Goal: Find contact information: Obtain details needed to contact an individual or organization

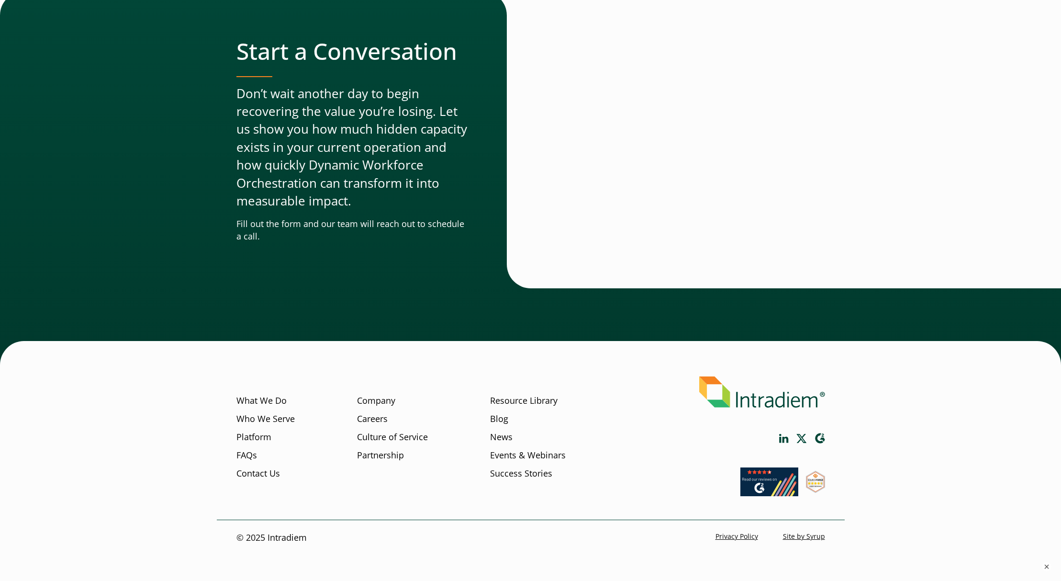
scroll to position [2790, 0]
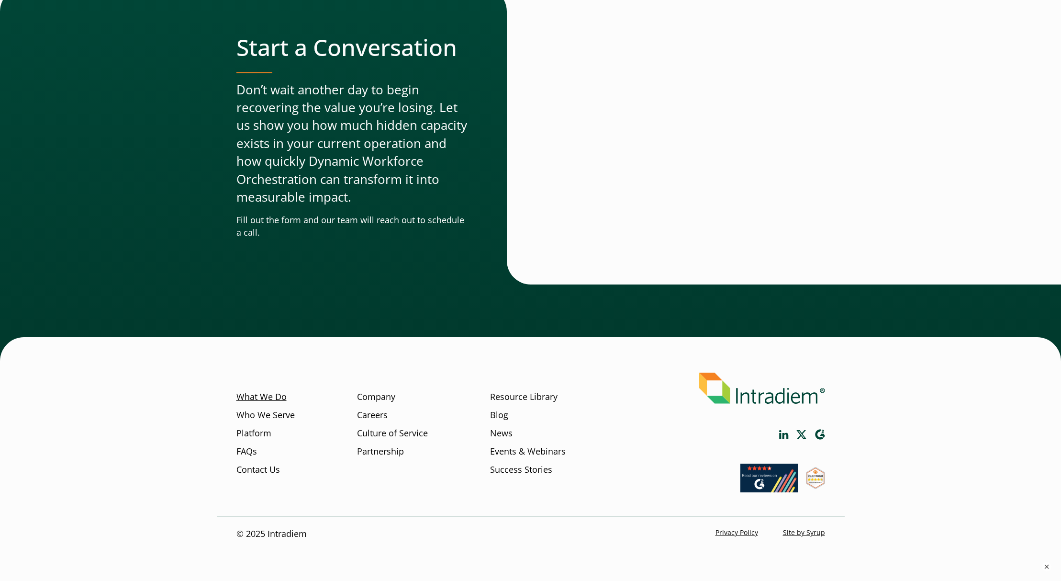
click at [268, 393] on link "What We Do" at bounding box center [261, 397] width 50 height 12
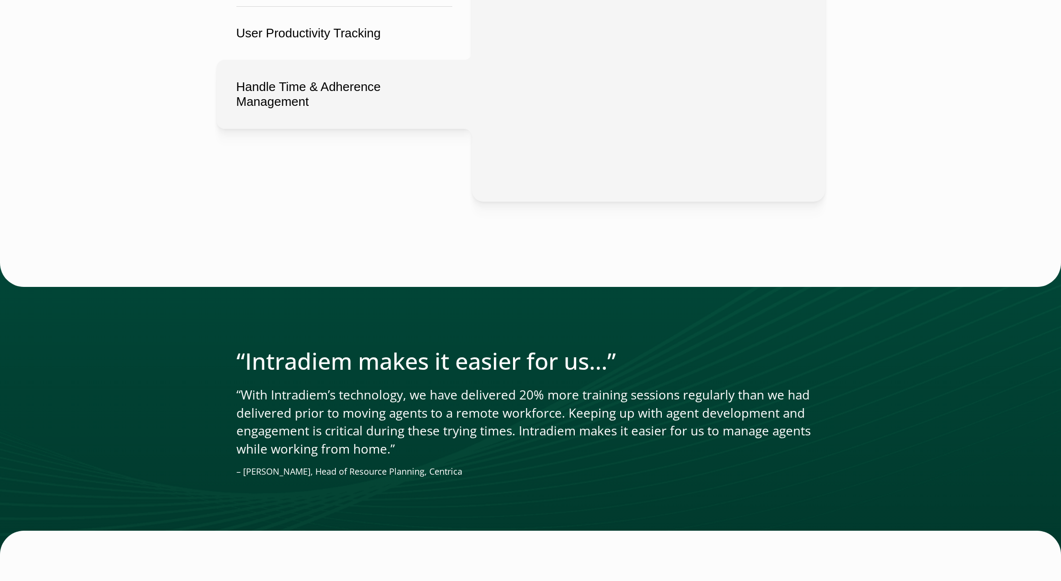
scroll to position [2007, 0]
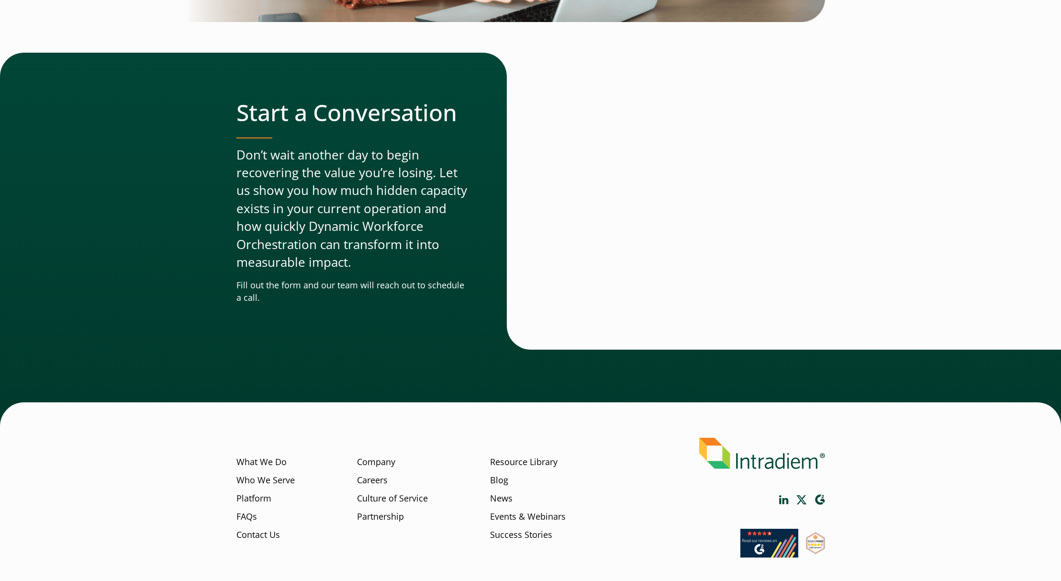
scroll to position [2761, 0]
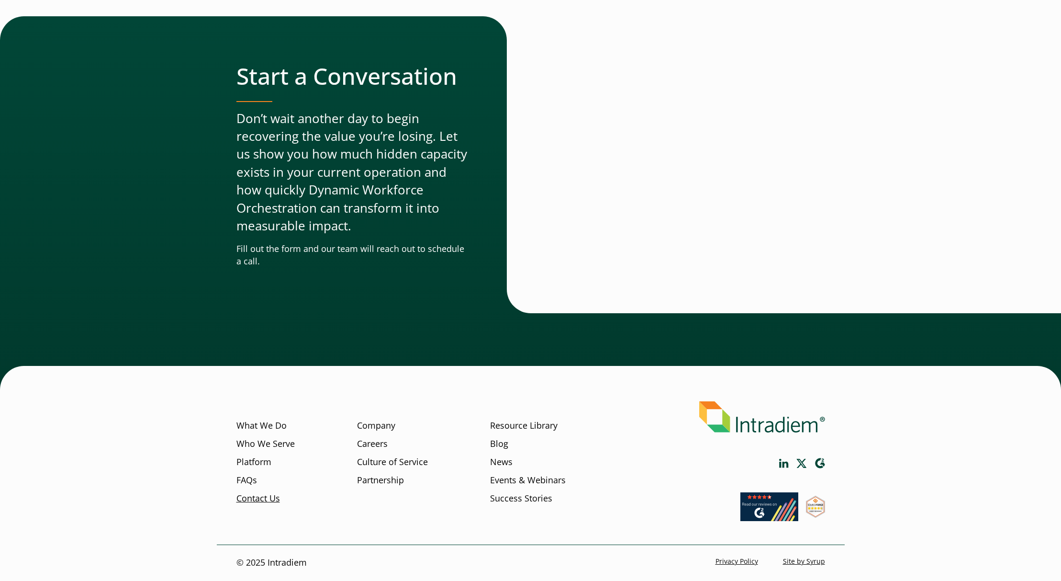
click at [262, 494] on link "Contact Us" at bounding box center [258, 498] width 44 height 12
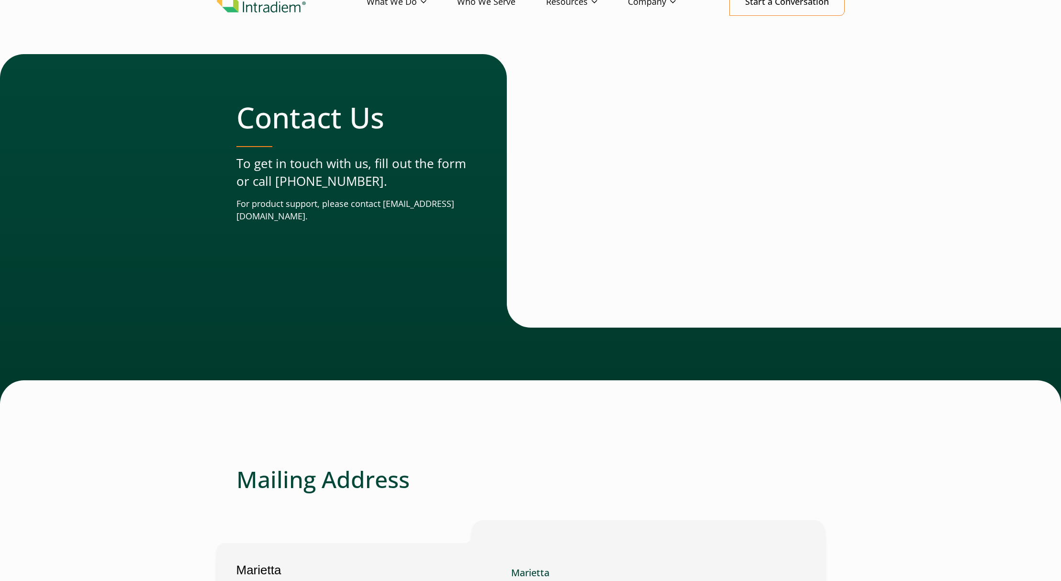
scroll to position [53, 0]
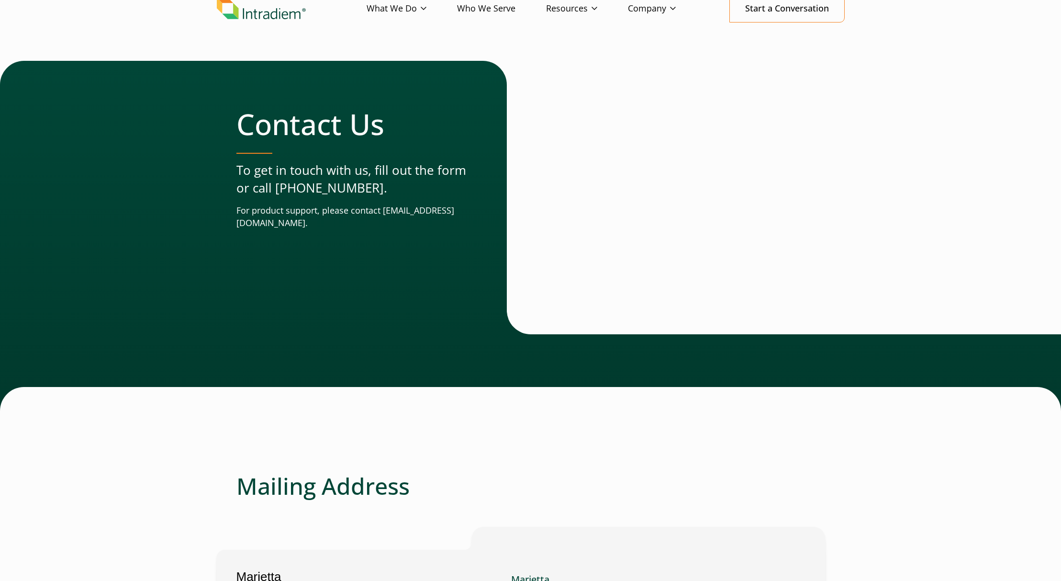
click at [250, 15] on img "Link to homepage of Intradiem" at bounding box center [261, 9] width 89 height 22
